Goal: Transaction & Acquisition: Purchase product/service

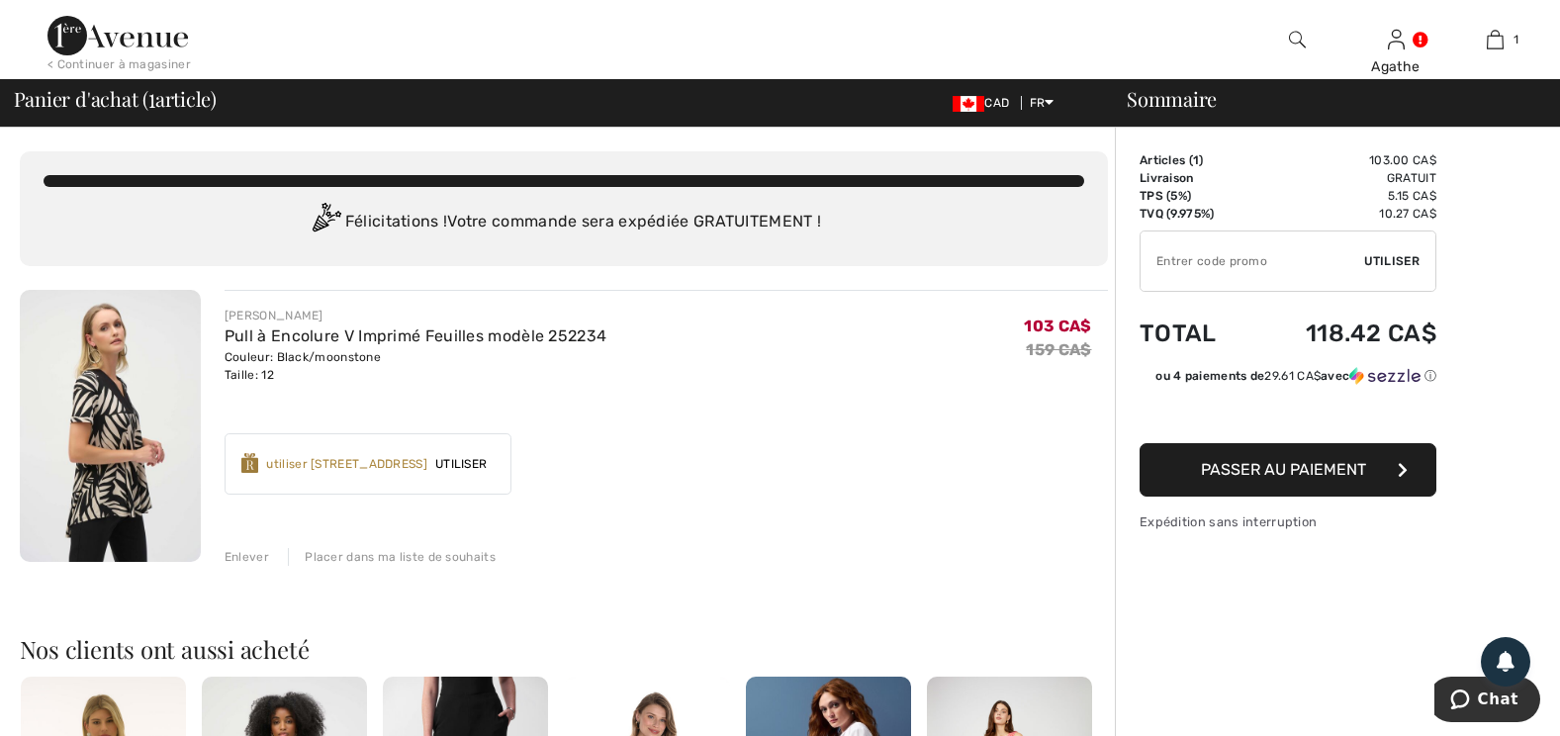
click at [255, 554] on div "Enlever" at bounding box center [247, 557] width 45 height 18
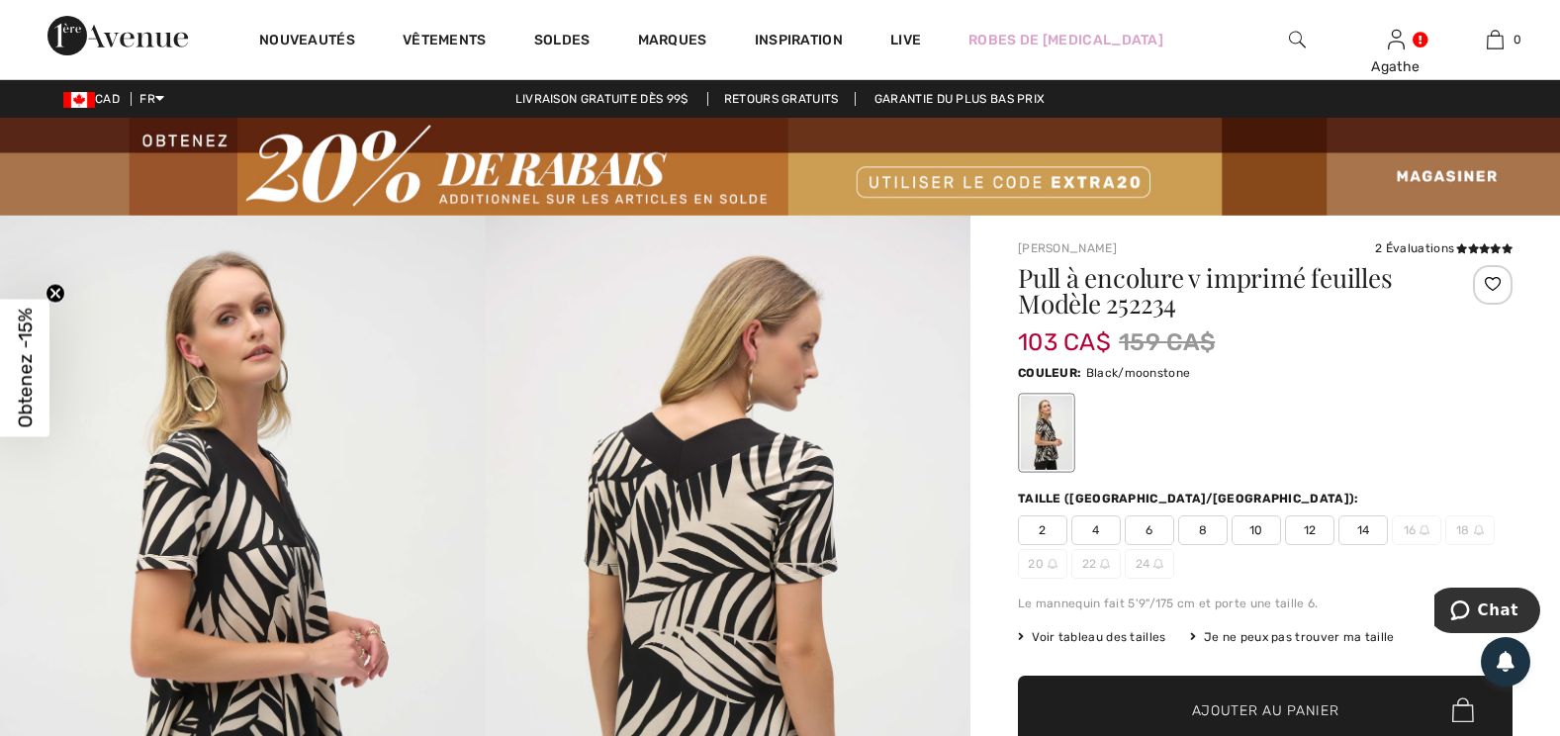
click at [1311, 527] on span "12" at bounding box center [1309, 530] width 49 height 30
click at [1275, 715] on span "Ajouter au panier" at bounding box center [1265, 709] width 147 height 21
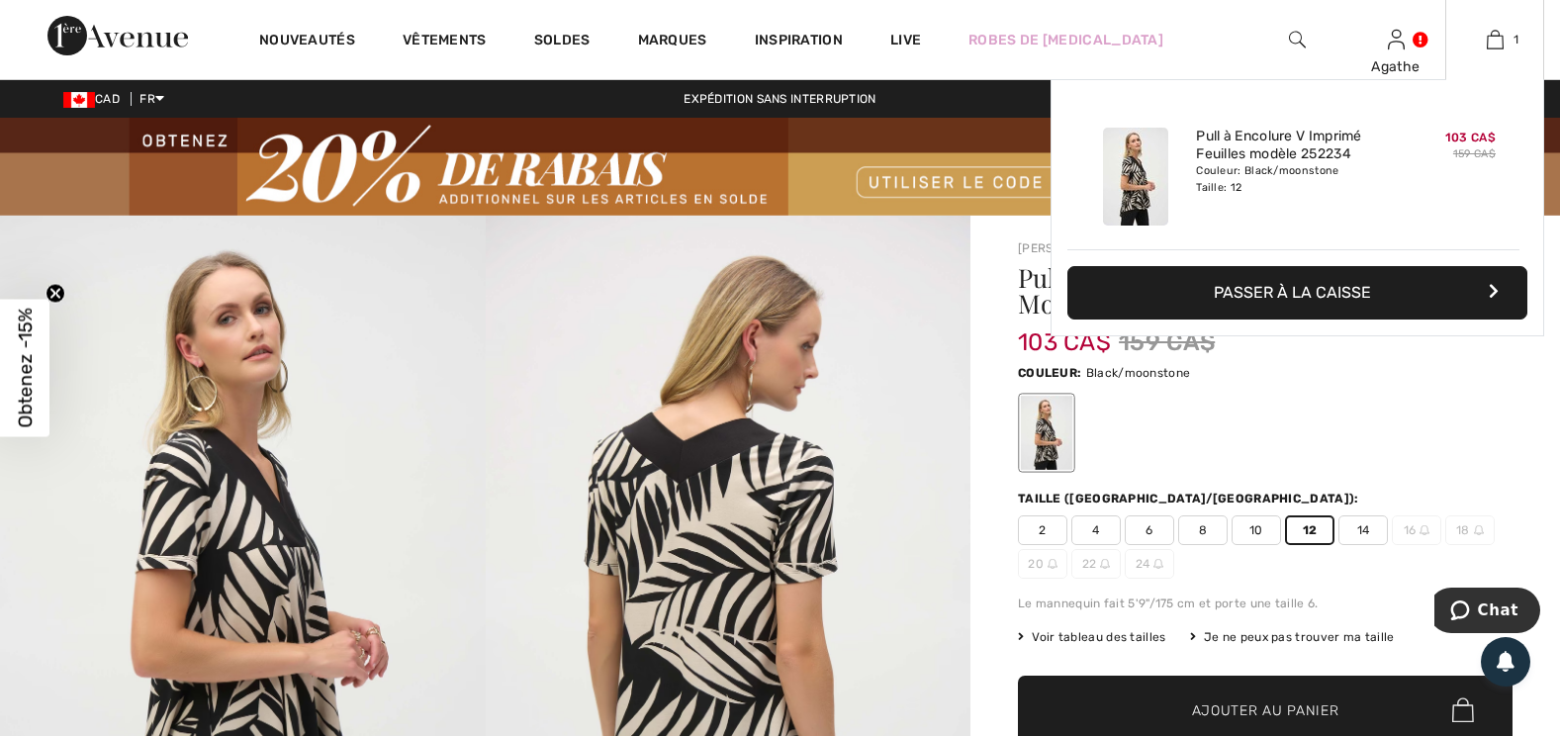
click at [1333, 296] on button "Passer à la caisse" at bounding box center [1297, 292] width 460 height 53
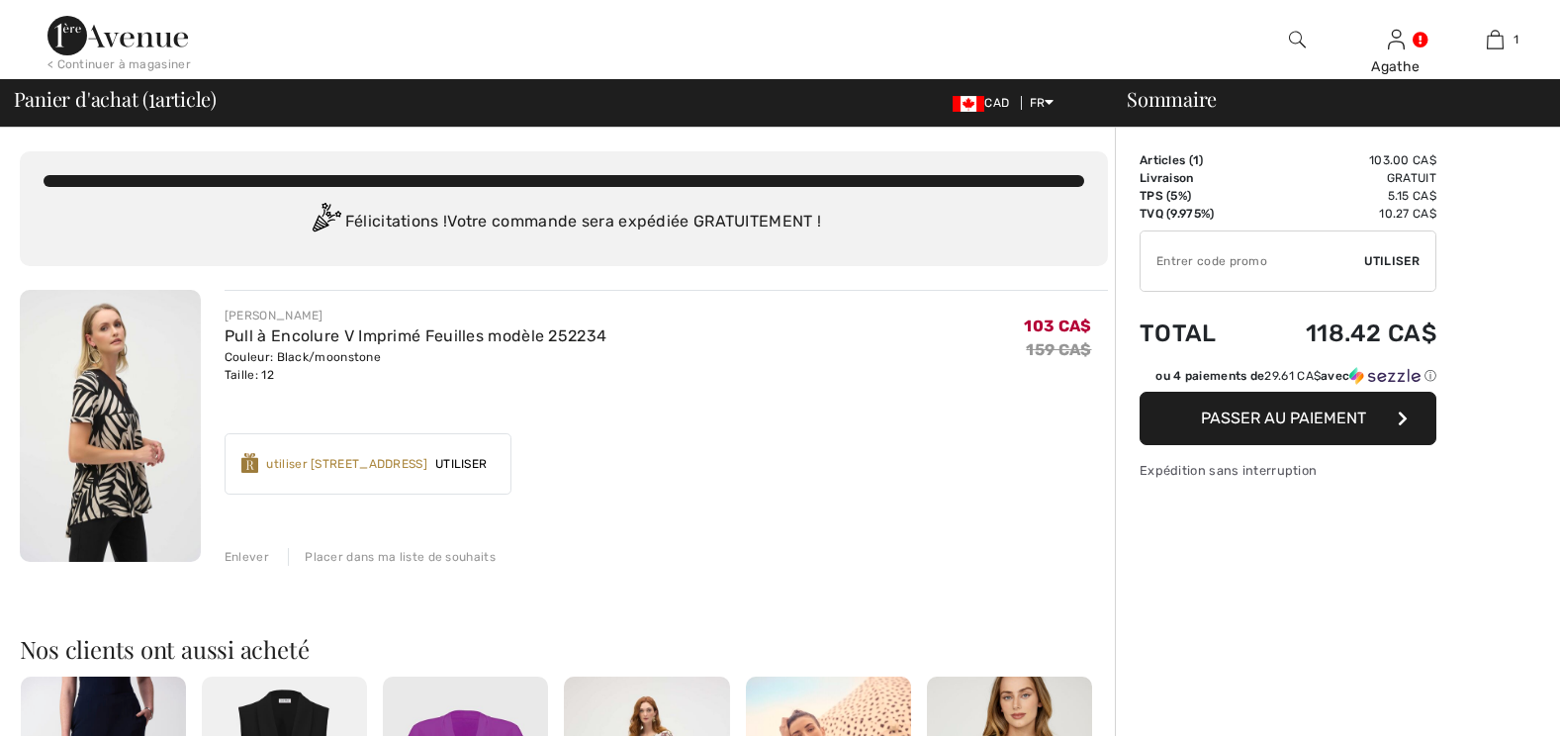
checkbox input "true"
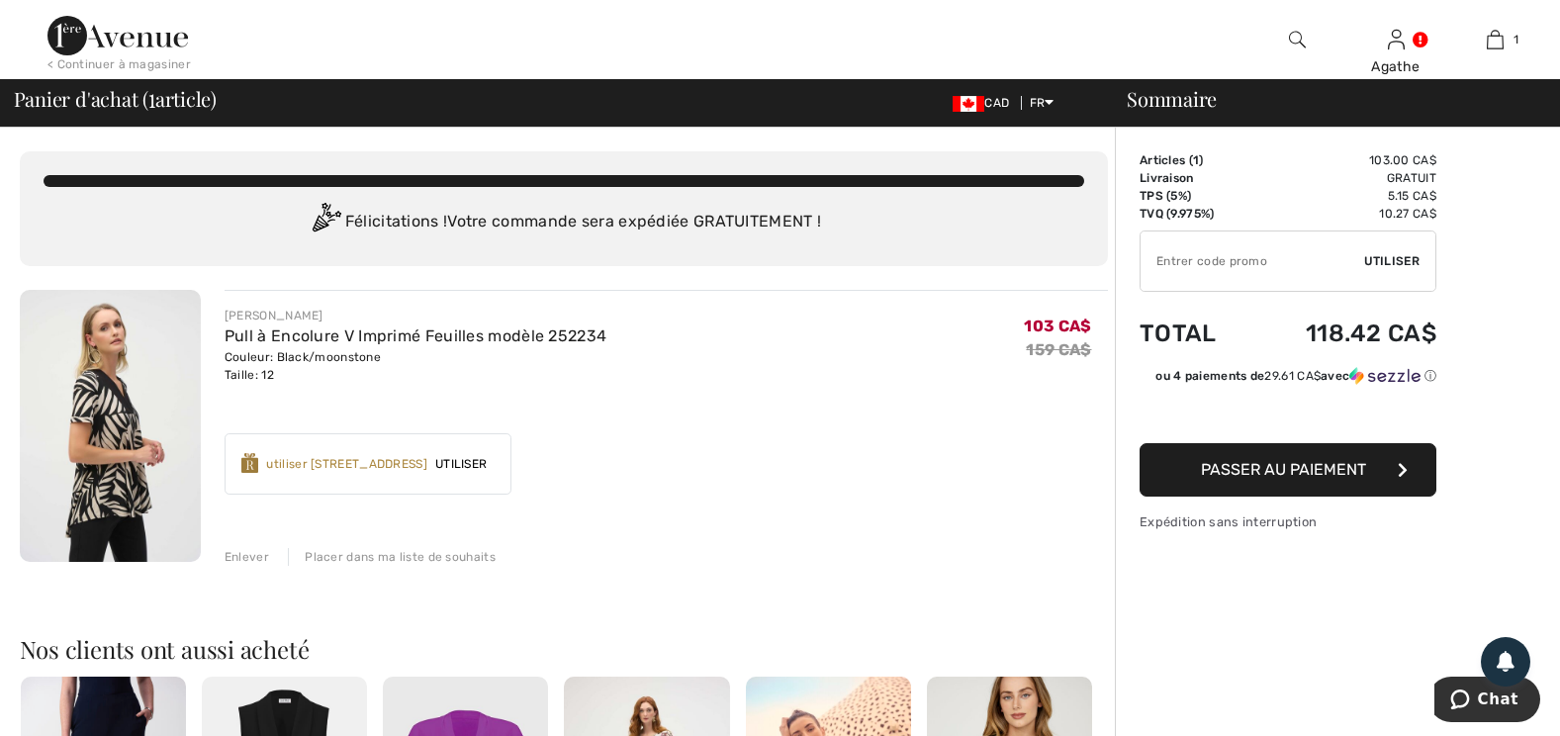
click at [1155, 259] on input "TEXT" at bounding box center [1253, 260] width 224 height 59
click at [1157, 258] on input "TEXT" at bounding box center [1253, 260] width 224 height 59
click at [1172, 263] on input "TEXT" at bounding box center [1253, 260] width 224 height 59
click at [1175, 256] on input "TEXT" at bounding box center [1253, 260] width 224 height 59
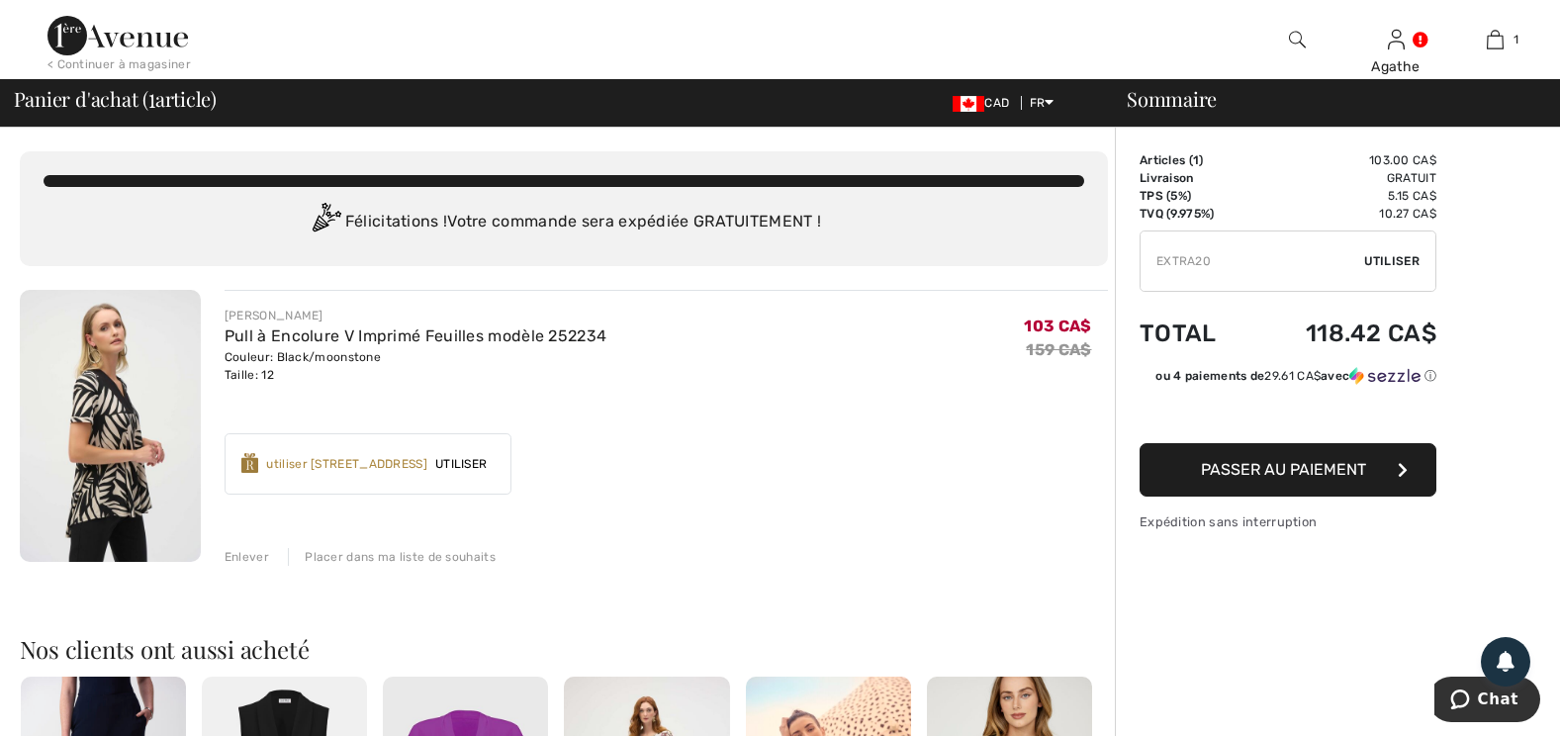
type input "EXTRA20"
click at [1405, 256] on span "Utiliser" at bounding box center [1391, 261] width 55 height 18
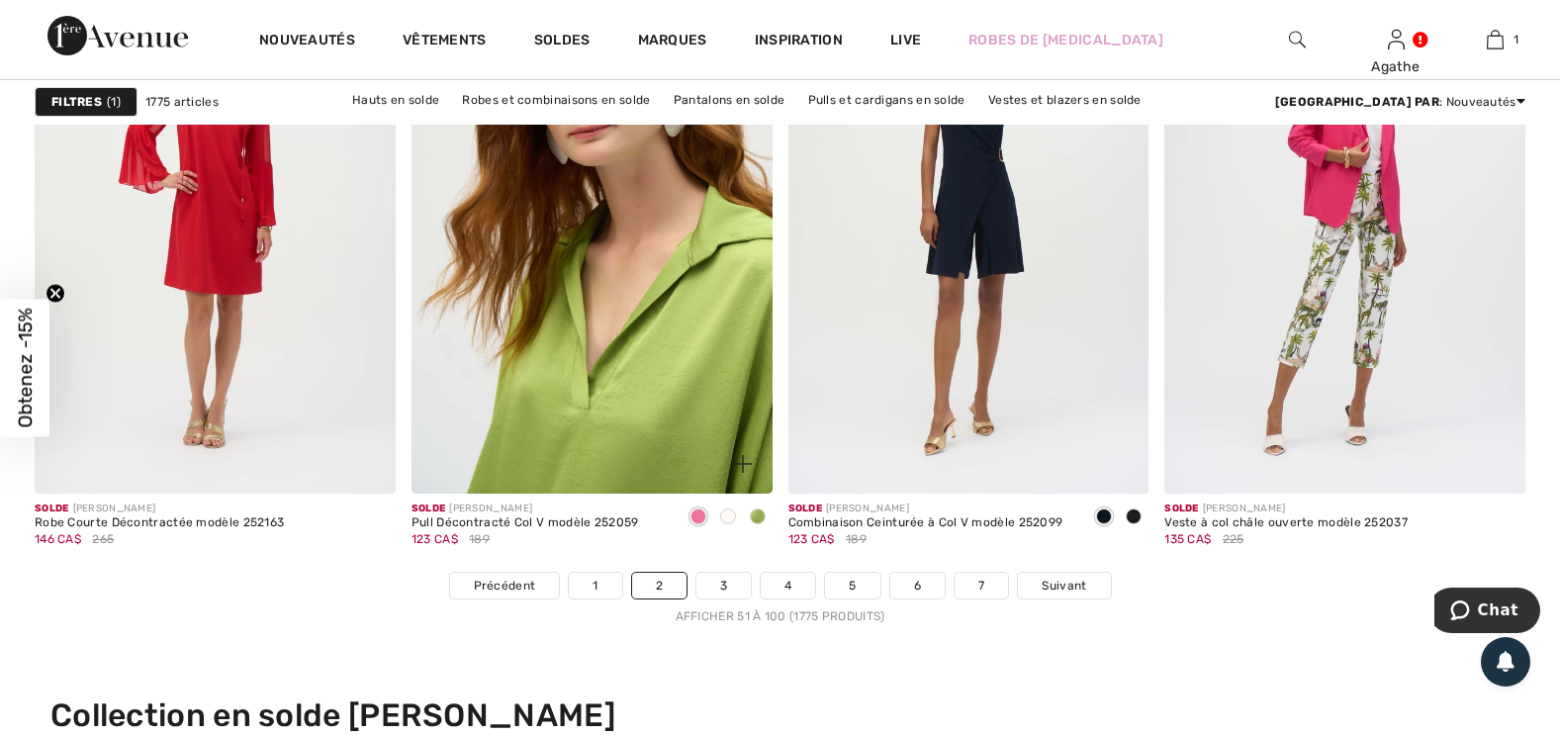
scroll to position [9596, 0]
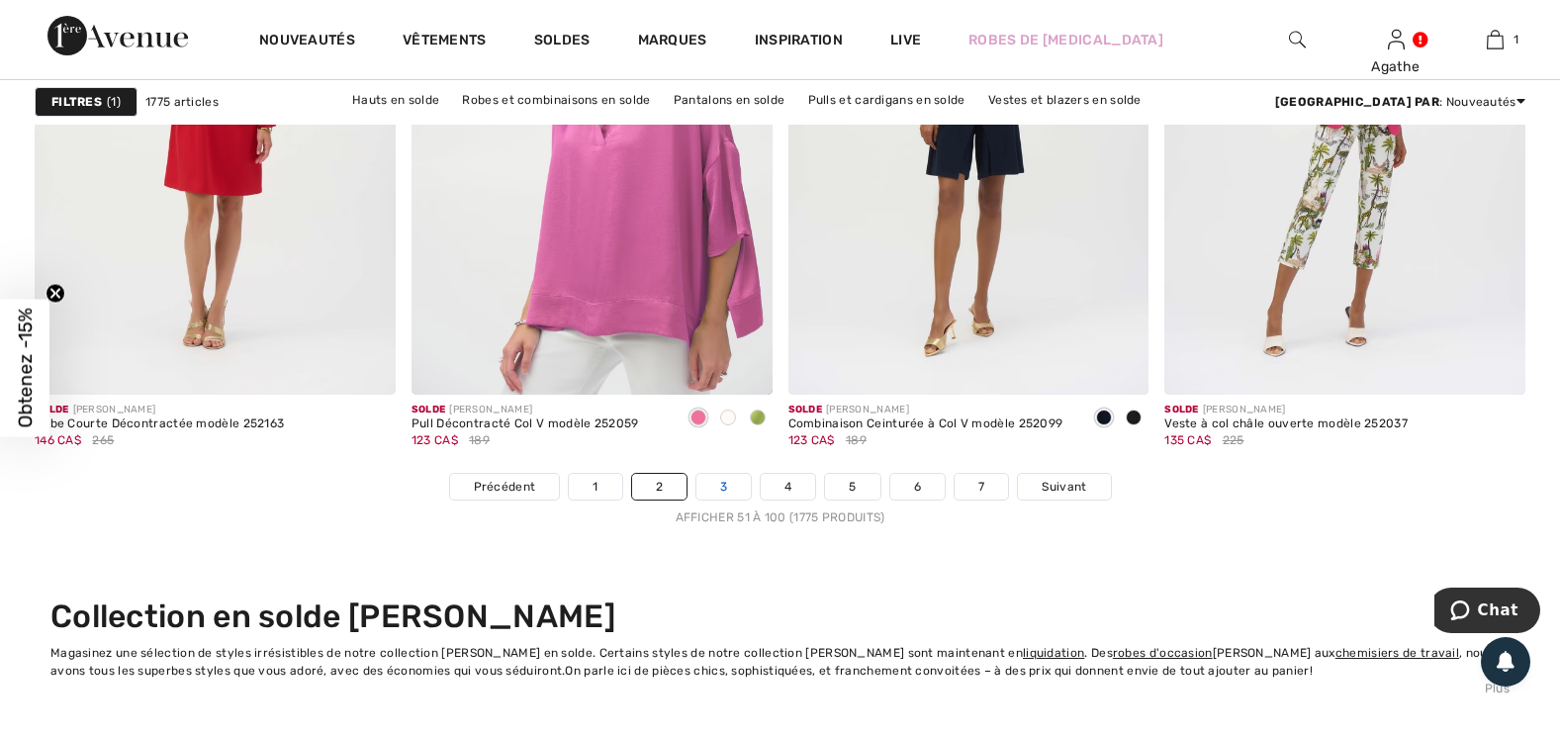
click at [726, 479] on link "3" at bounding box center [723, 487] width 54 height 26
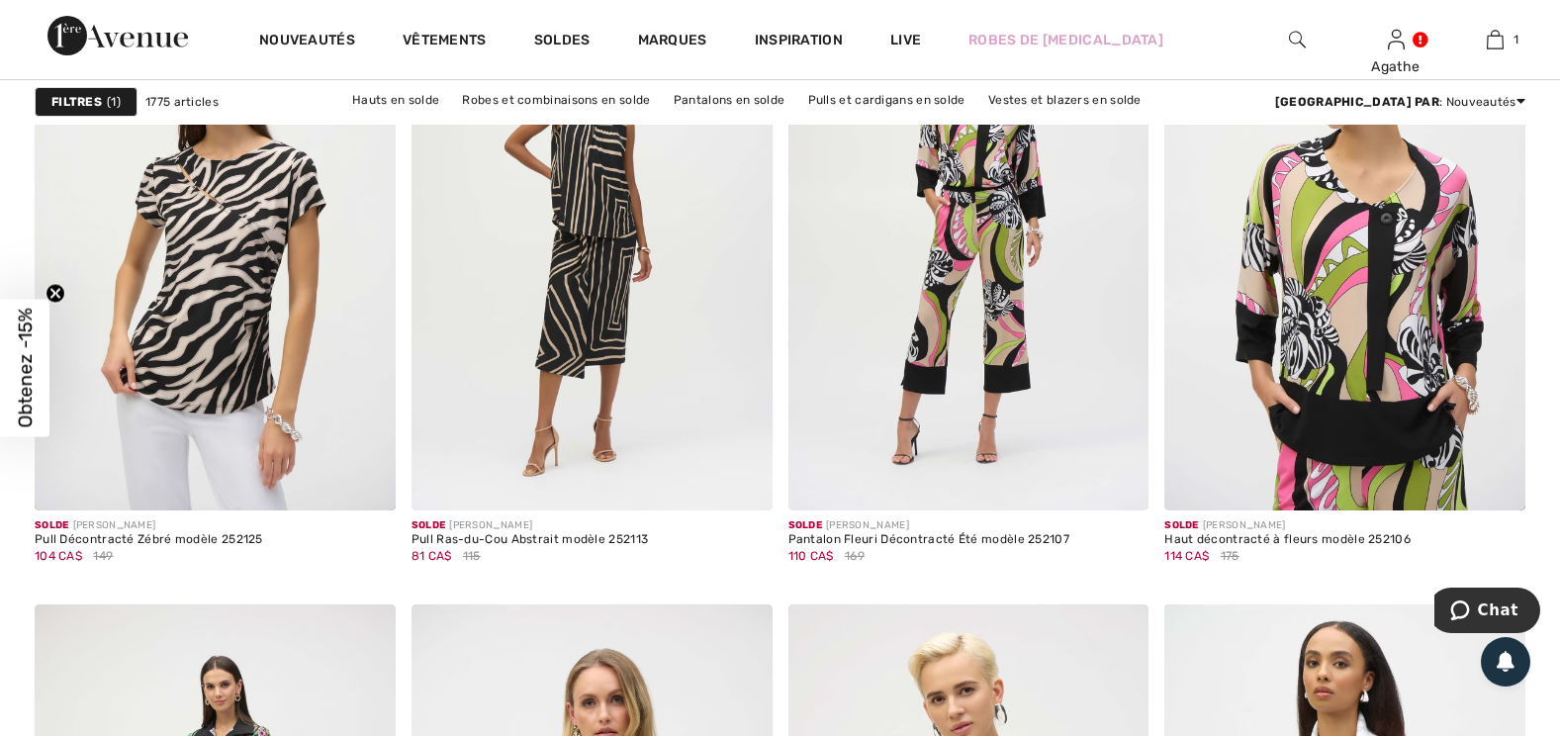
scroll to position [8211, 0]
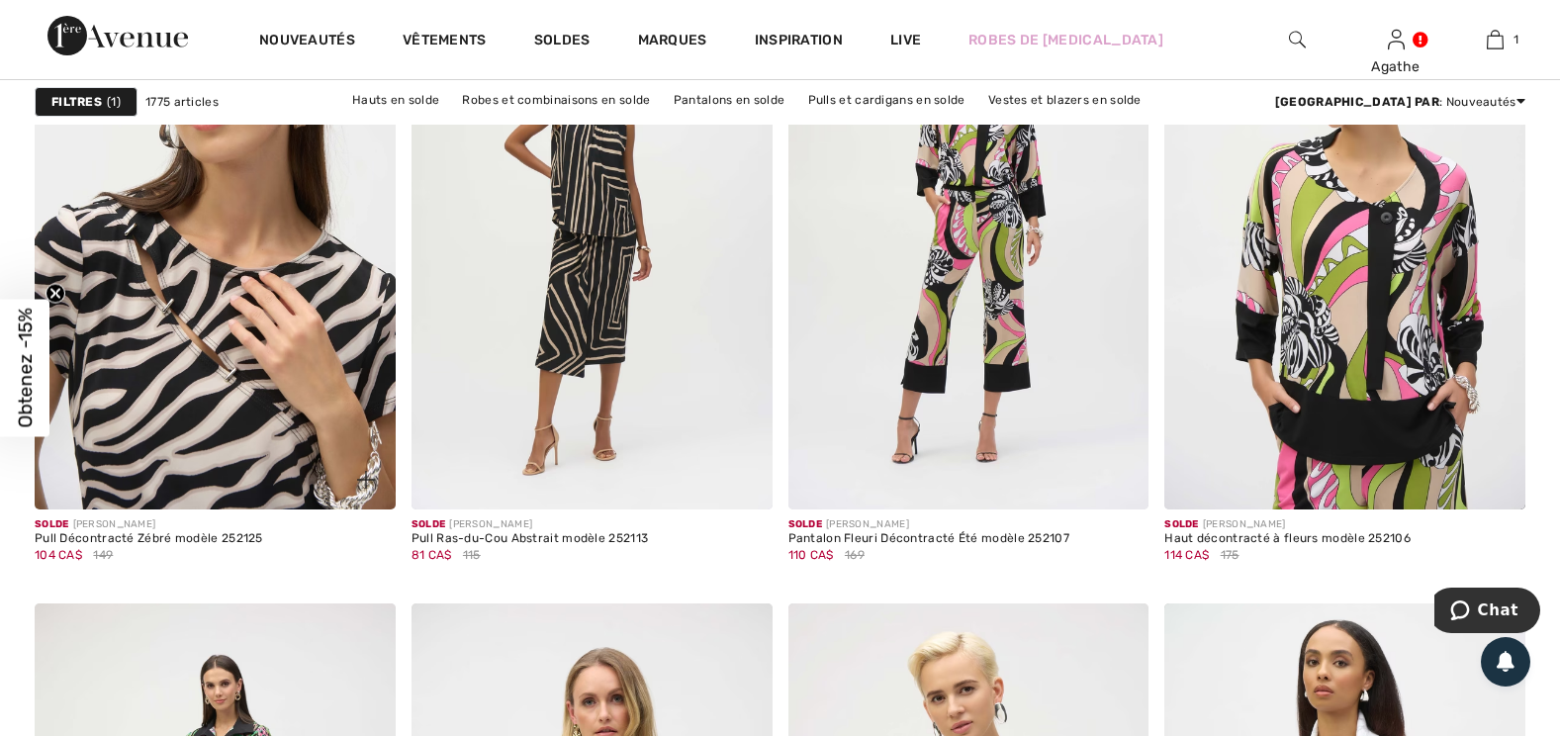
click at [267, 336] on img at bounding box center [215, 238] width 361 height 541
